Goal: Task Accomplishment & Management: Complete application form

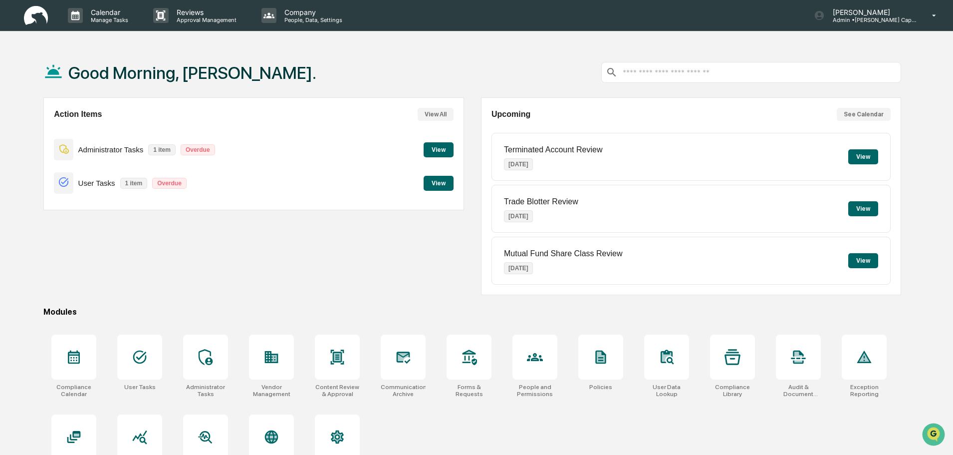
click at [442, 150] on button "View" at bounding box center [439, 149] width 30 height 15
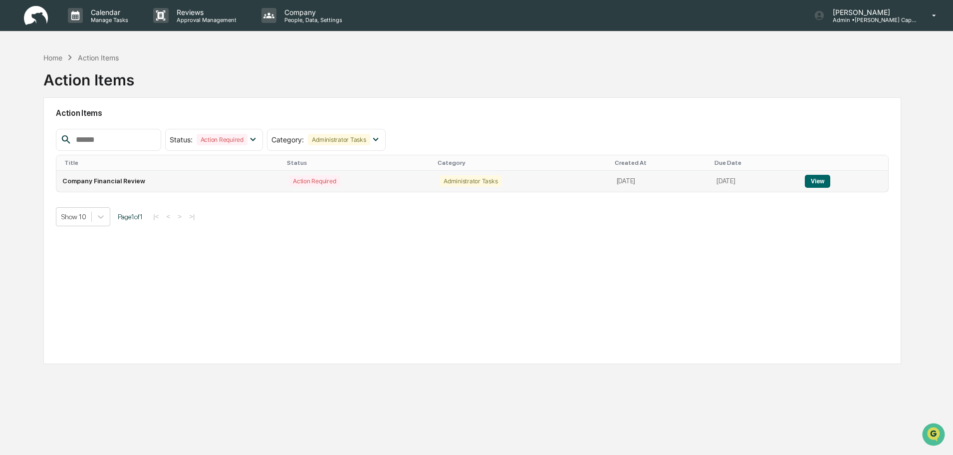
click at [828, 182] on button "View" at bounding box center [817, 181] width 25 height 13
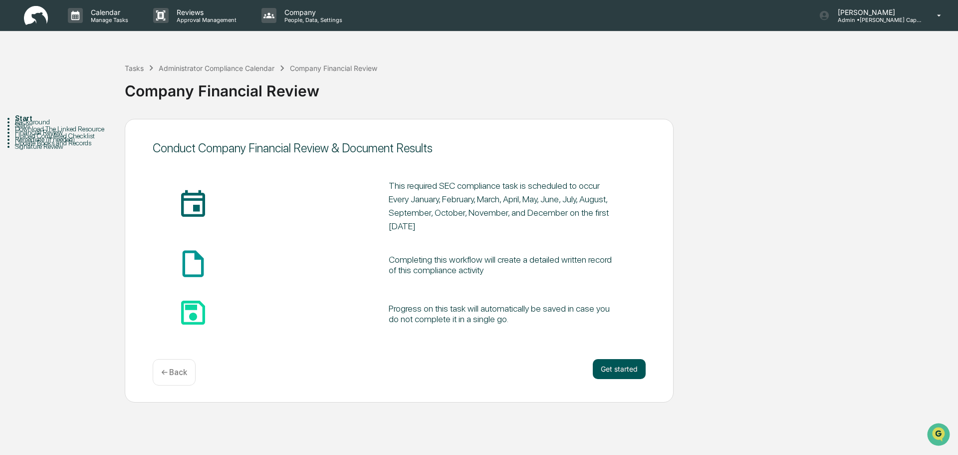
click at [629, 373] on button "Get started" at bounding box center [619, 369] width 53 height 20
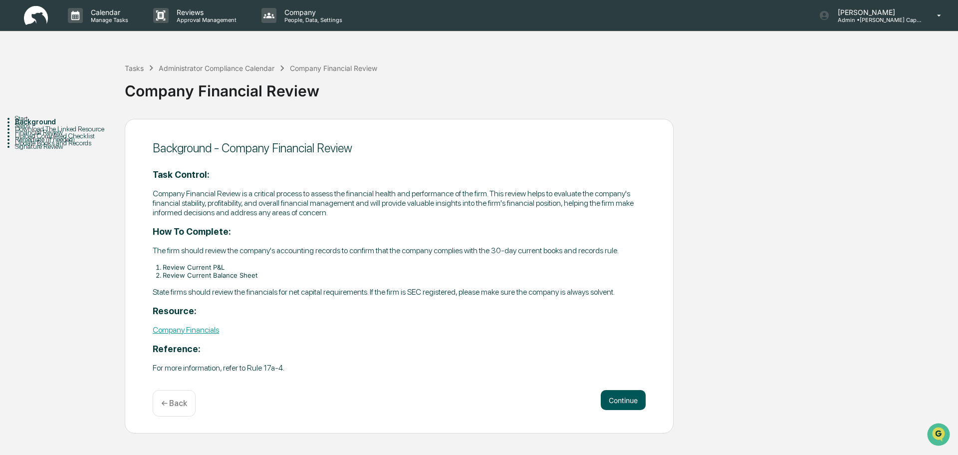
click at [626, 401] on button "Continue" at bounding box center [623, 400] width 45 height 20
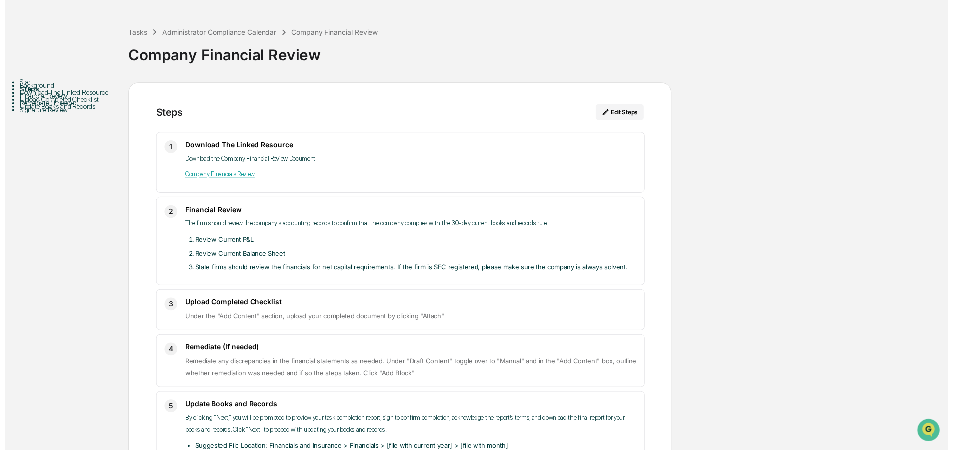
scroll to position [102, 0]
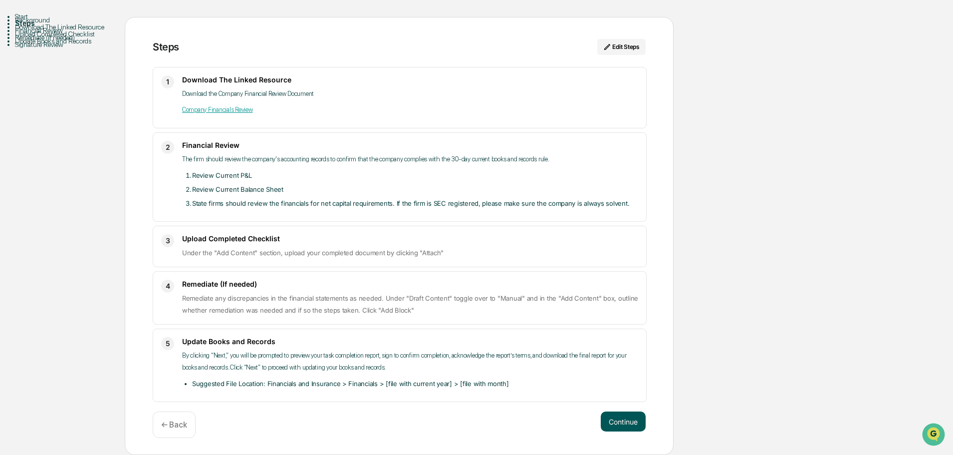
click at [629, 423] on button "Continue" at bounding box center [623, 421] width 45 height 20
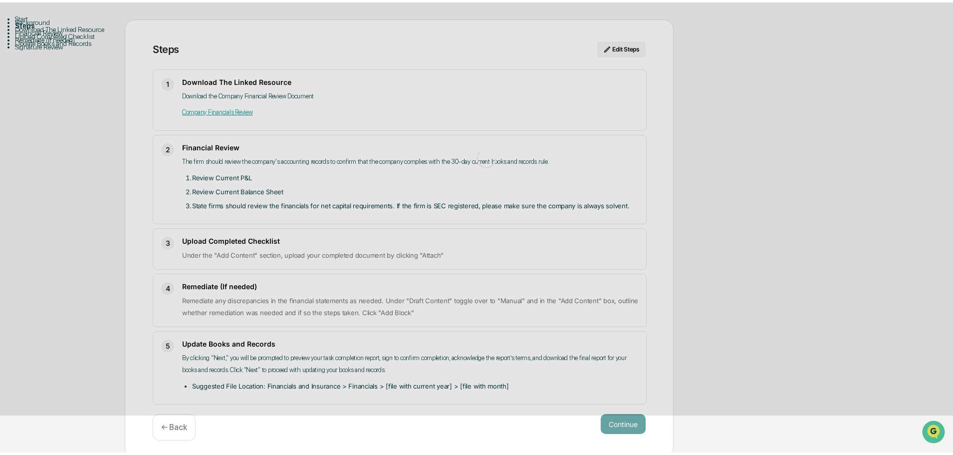
scroll to position [7, 0]
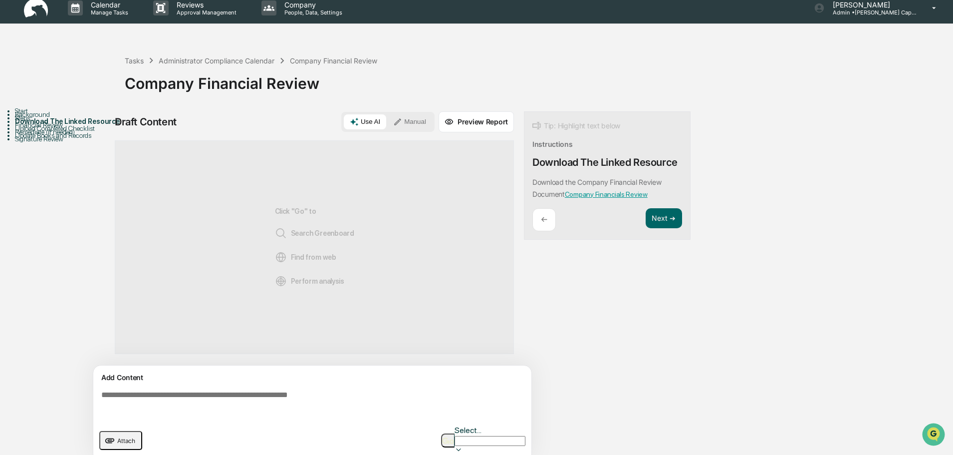
click at [131, 437] on span "Attach" at bounding box center [126, 440] width 18 height 7
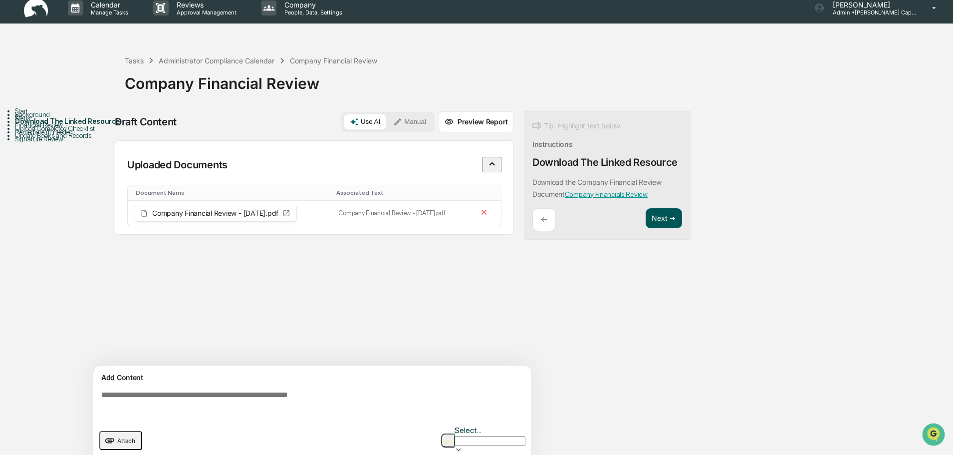
click at [664, 223] on button "Next ➔" at bounding box center [664, 218] width 36 height 20
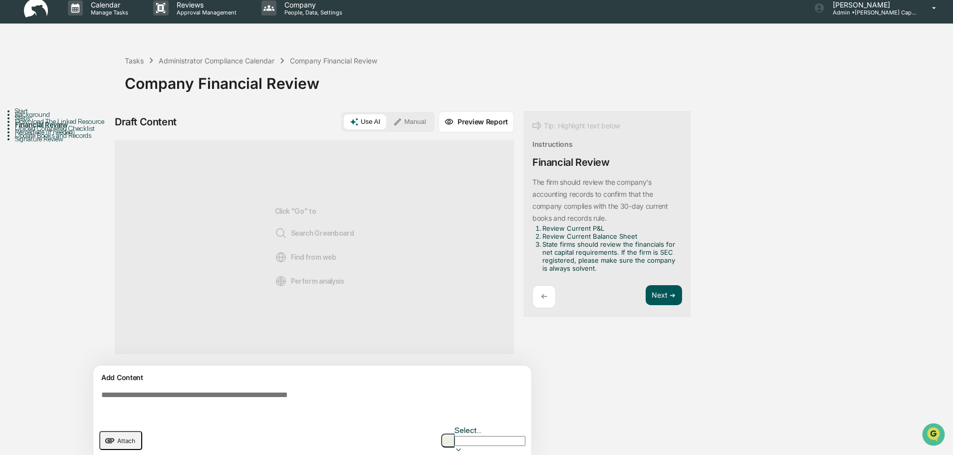
click at [668, 299] on button "Next ➔" at bounding box center [664, 295] width 36 height 20
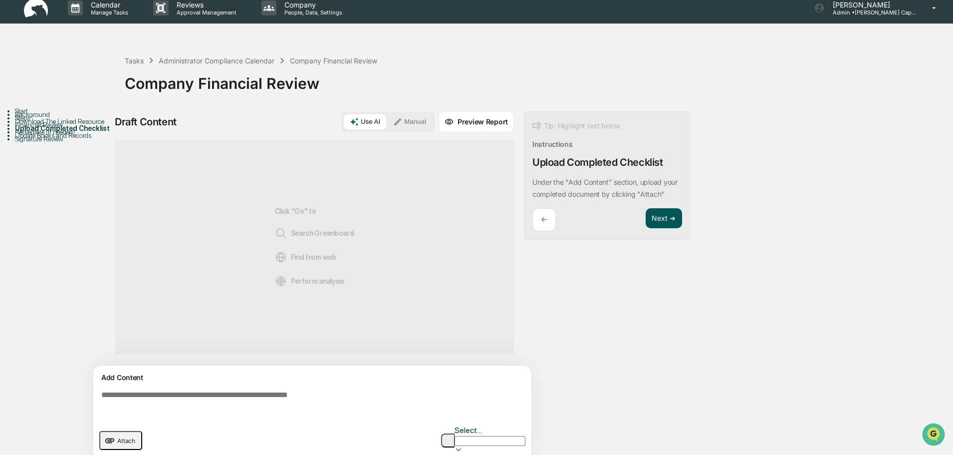
click at [666, 220] on button "Next ➔" at bounding box center [664, 218] width 36 height 20
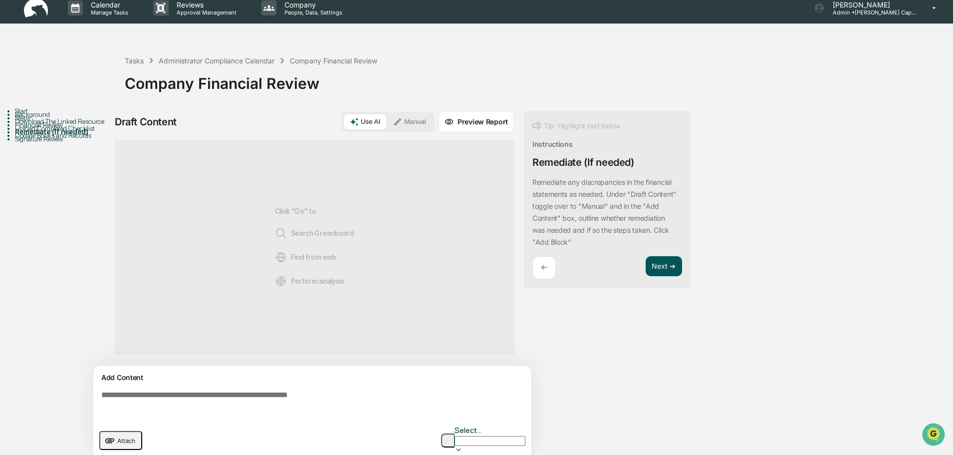
click at [670, 268] on button "Next ➔" at bounding box center [664, 266] width 36 height 20
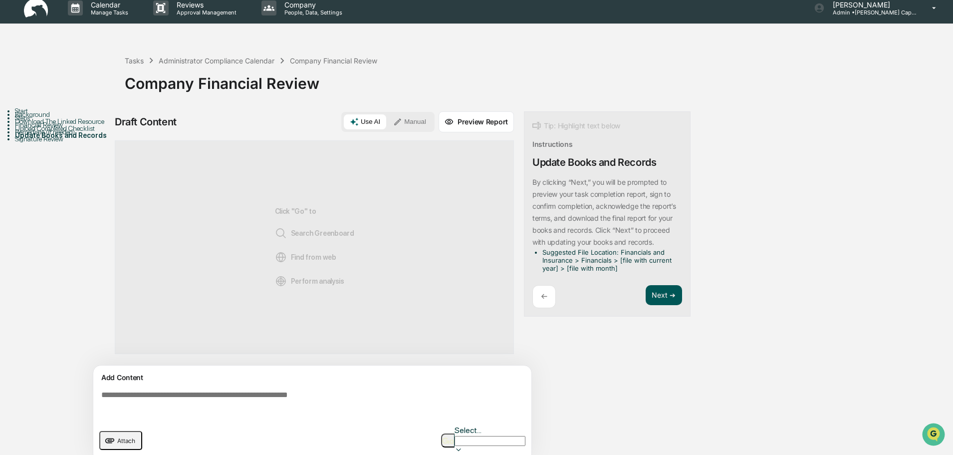
click at [658, 295] on button "Next ➔" at bounding box center [664, 295] width 36 height 20
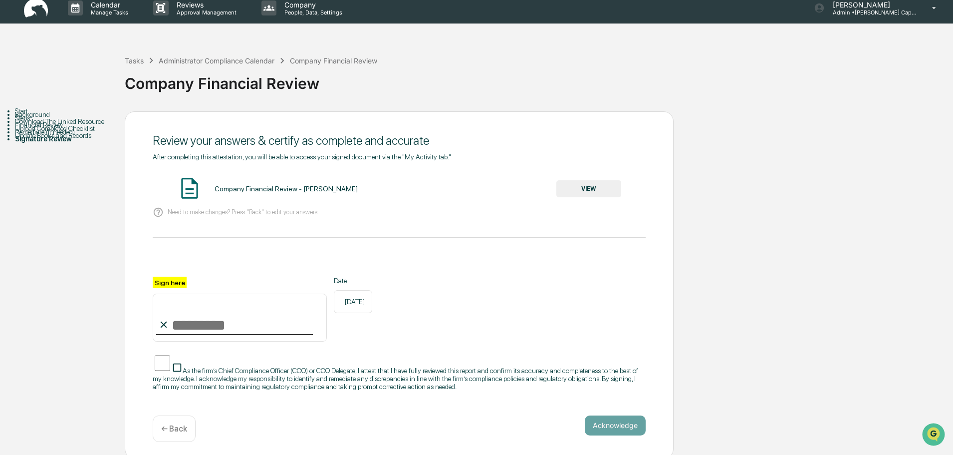
click at [176, 326] on input "Sign here" at bounding box center [240, 318] width 174 height 48
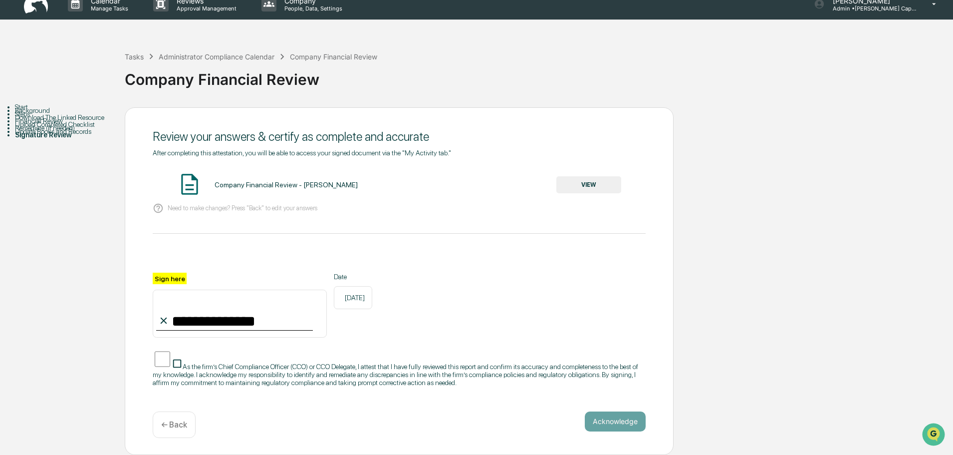
scroll to position [20, 0]
type input "**********"
click at [138, 378] on div "**********" at bounding box center [399, 280] width 549 height 347
click at [132, 351] on div "**********" at bounding box center [399, 280] width 549 height 347
click at [577, 177] on button "VIEW" at bounding box center [589, 184] width 65 height 17
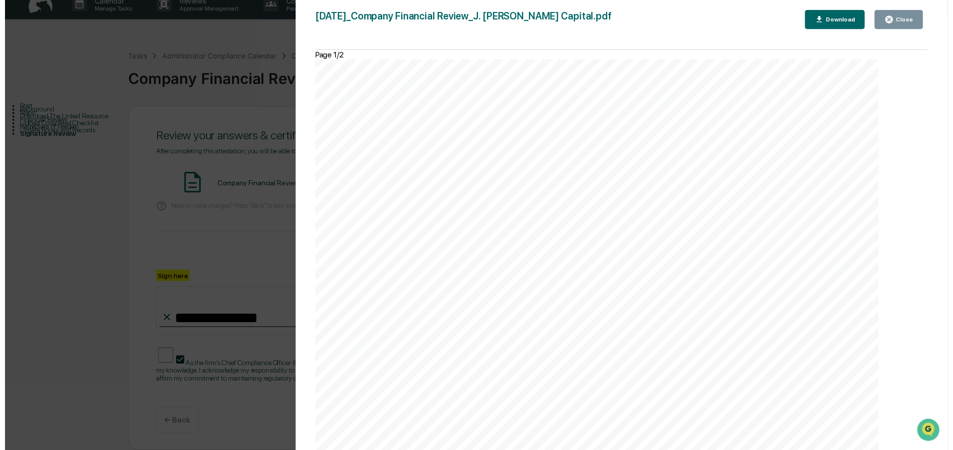
scroll to position [0, 0]
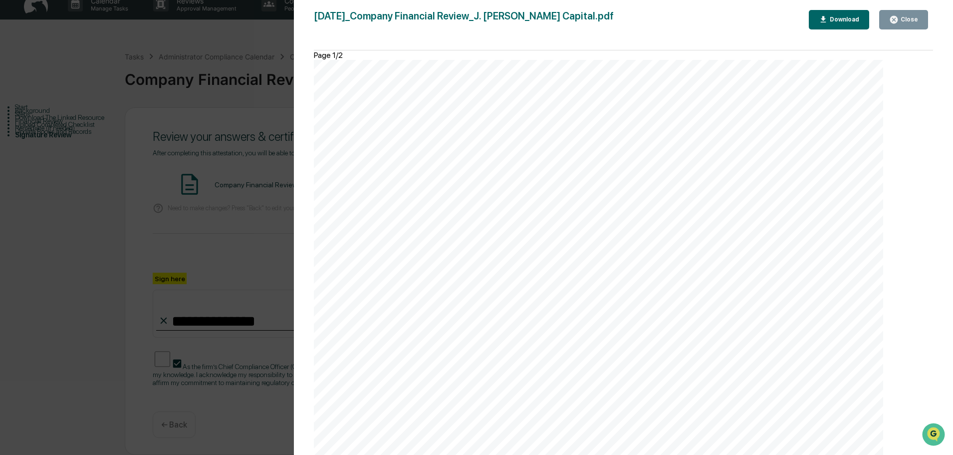
click at [915, 21] on div "Close" at bounding box center [908, 19] width 19 height 7
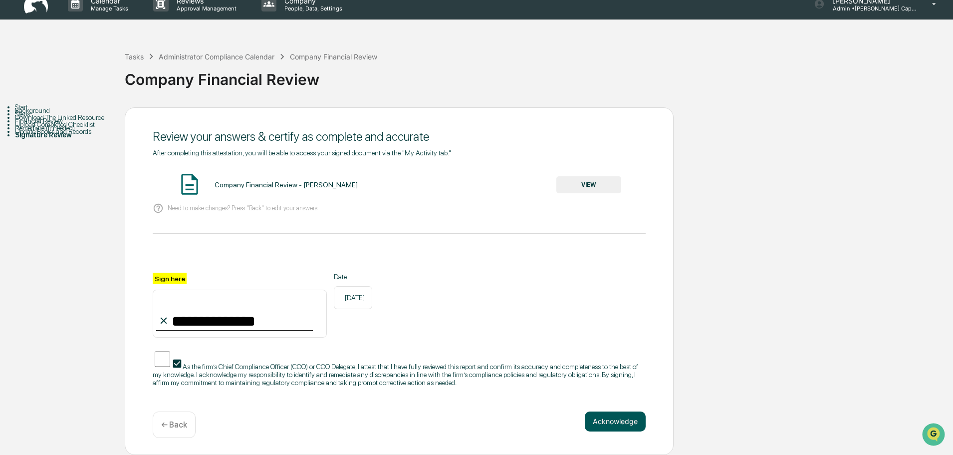
click at [615, 416] on button "Acknowledge" at bounding box center [615, 421] width 61 height 20
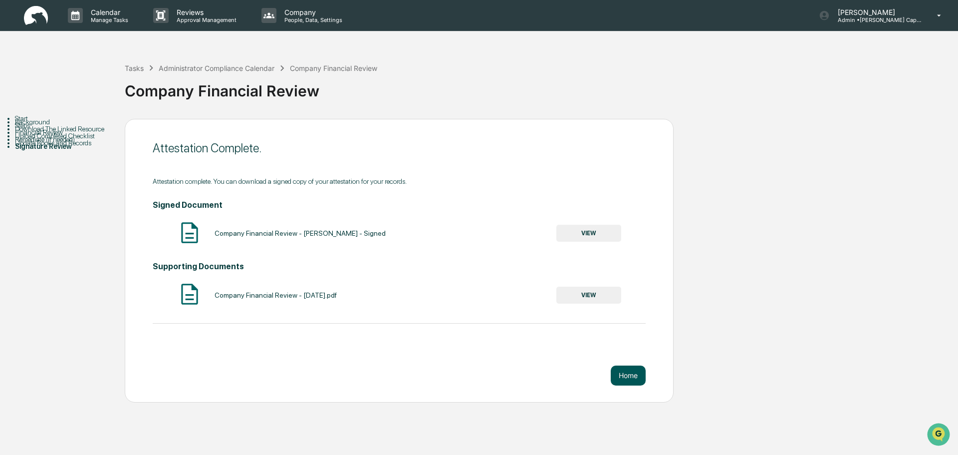
click at [634, 377] on button "Home" at bounding box center [628, 375] width 35 height 20
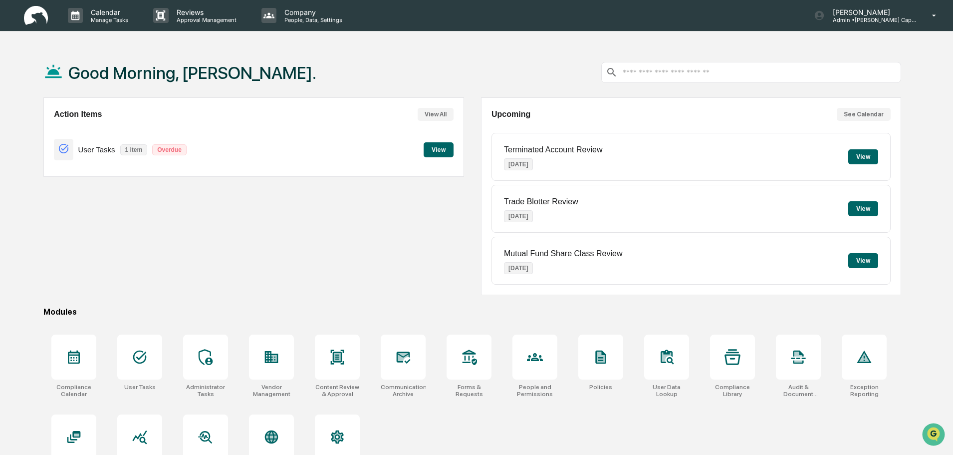
click at [440, 148] on button "View" at bounding box center [439, 149] width 30 height 15
